Goal: Information Seeking & Learning: Learn about a topic

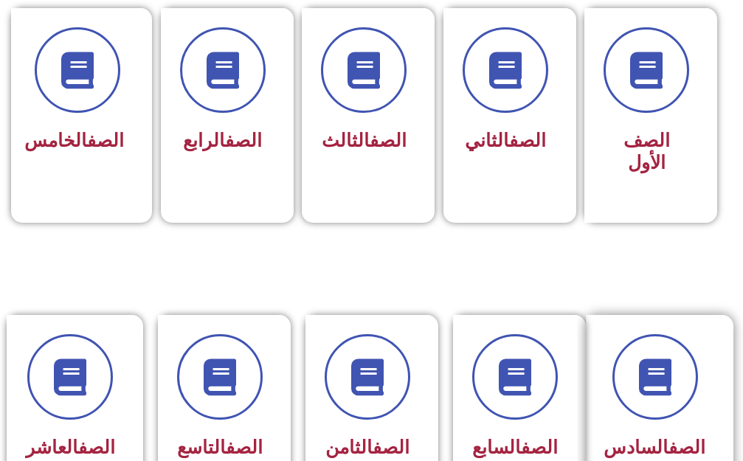
scroll to position [516, 0]
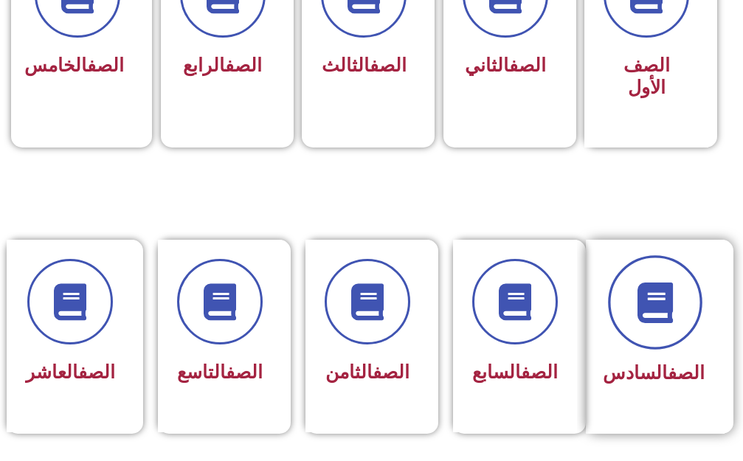
drag, startPoint x: 678, startPoint y: 307, endPoint x: 672, endPoint y: 302, distance: 7.8
click at [674, 303] on icon at bounding box center [654, 302] width 41 height 41
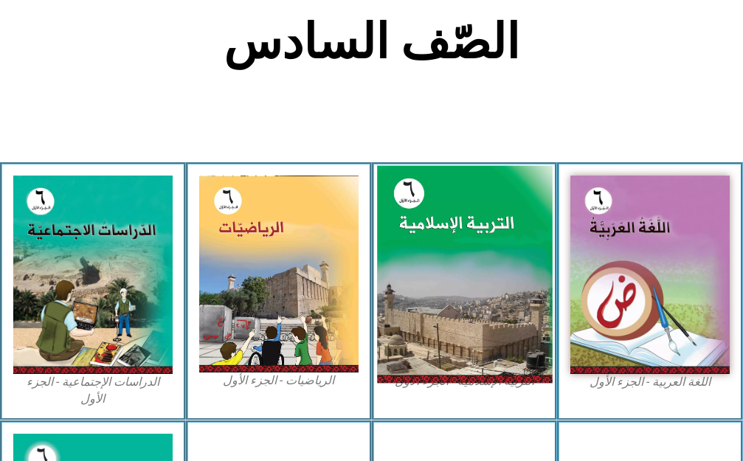
scroll to position [369, 0]
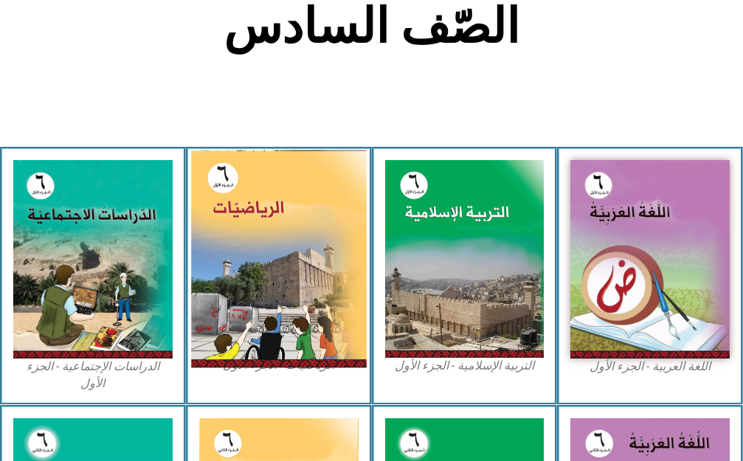
click at [278, 288] on img at bounding box center [278, 259] width 175 height 218
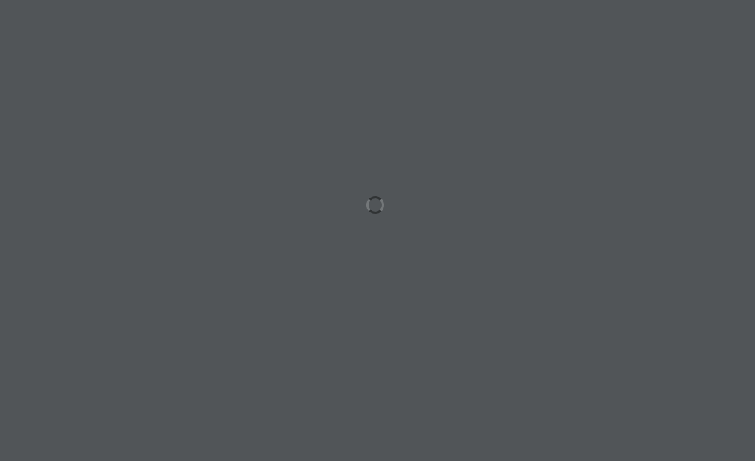
scroll to position [0, 46]
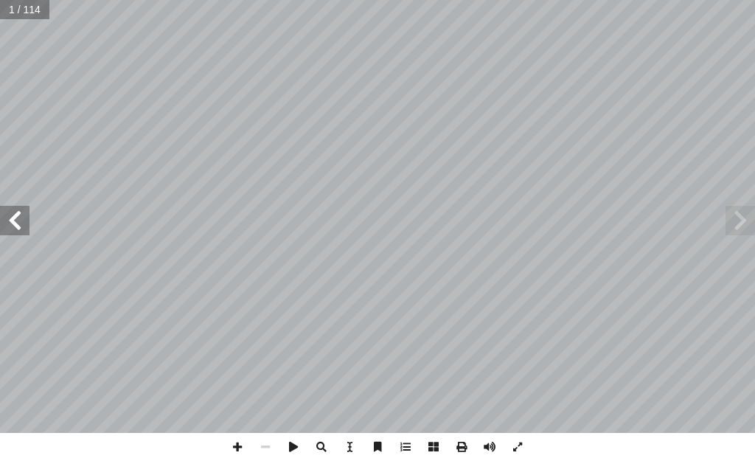
click at [15, 216] on span at bounding box center [14, 220] width 29 height 29
click at [18, 215] on span at bounding box center [14, 220] width 29 height 29
click at [23, 209] on span at bounding box center [14, 220] width 29 height 29
click at [18, 212] on span at bounding box center [14, 220] width 29 height 29
click at [17, 213] on span at bounding box center [14, 220] width 29 height 29
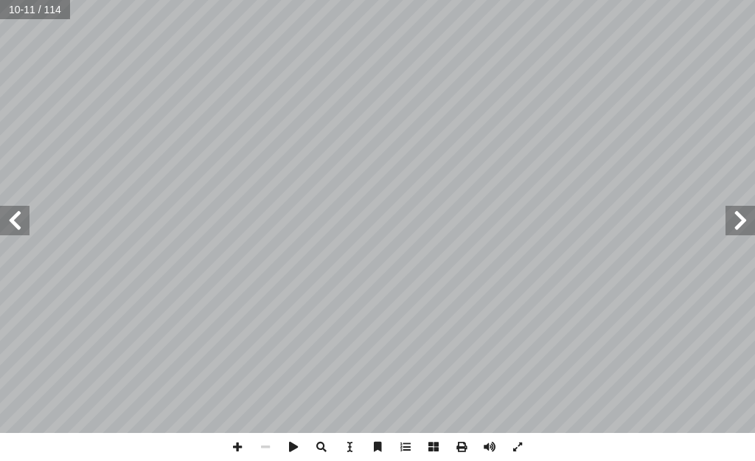
click at [15, 215] on span at bounding box center [14, 220] width 29 height 29
click at [235, 446] on span at bounding box center [237, 447] width 28 height 28
